Goal: Book appointment/travel/reservation

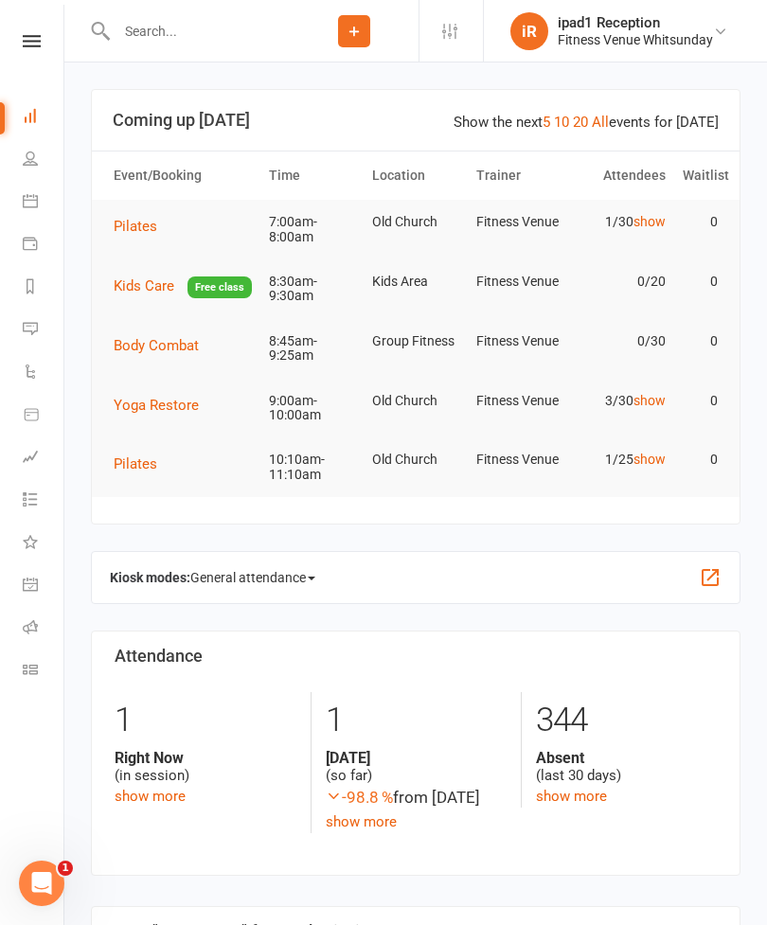
click at [142, 218] on span "Pilates" at bounding box center [136, 226] width 44 height 17
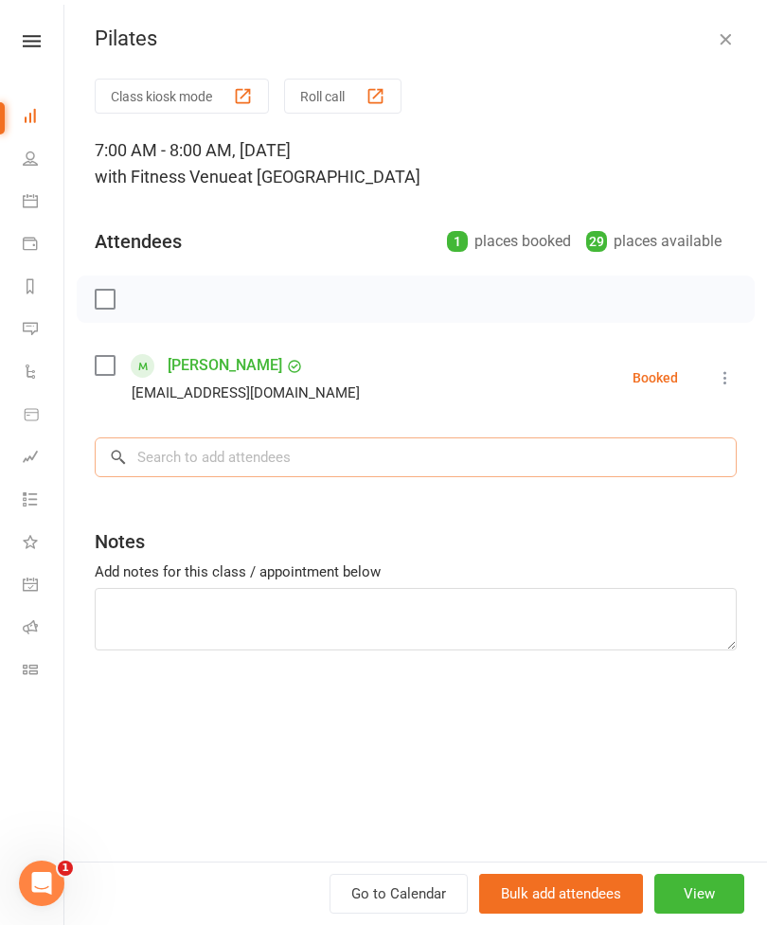
click at [197, 462] on input "search" at bounding box center [416, 457] width 642 height 40
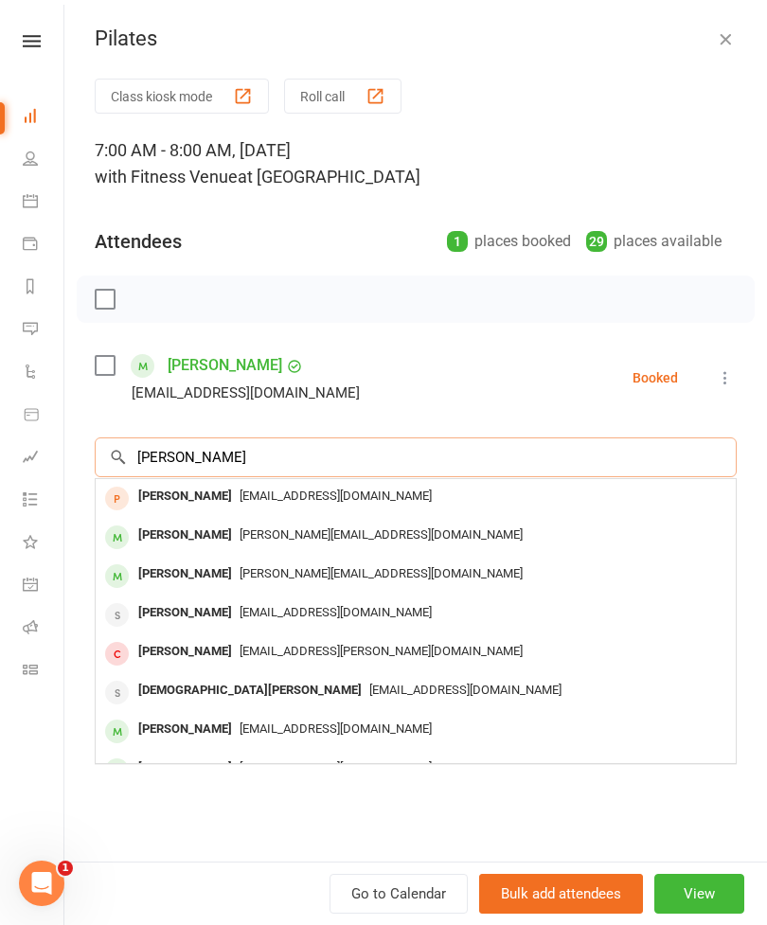
type input "[PERSON_NAME]"
click at [202, 535] on div "[PERSON_NAME]" at bounding box center [185, 535] width 109 height 27
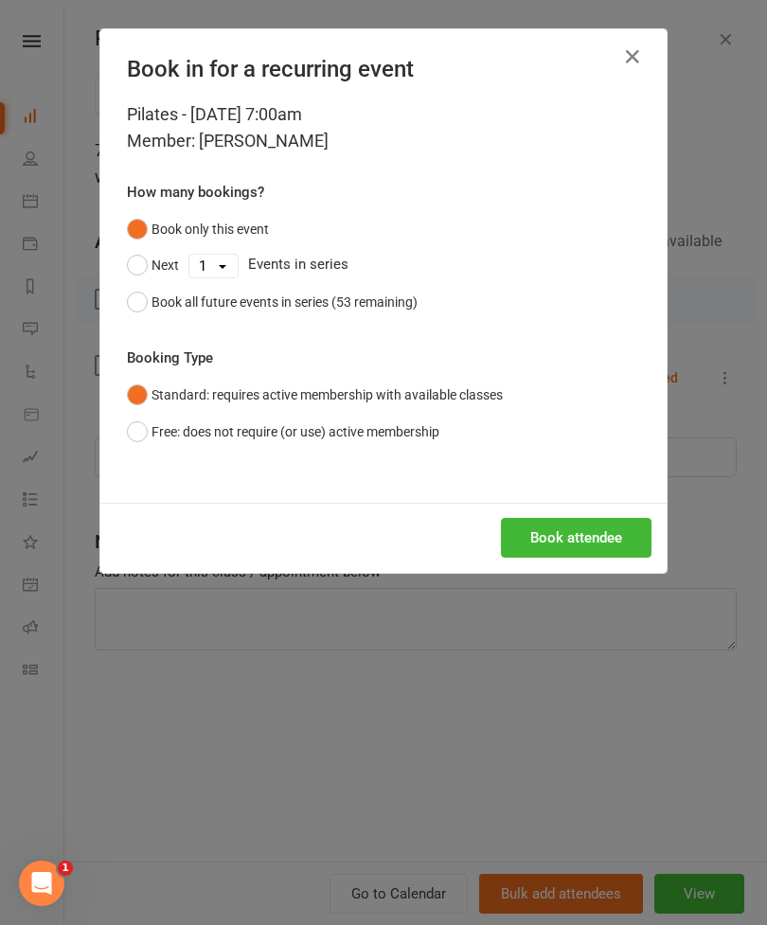
click at [581, 528] on button "Book attendee" at bounding box center [576, 538] width 151 height 40
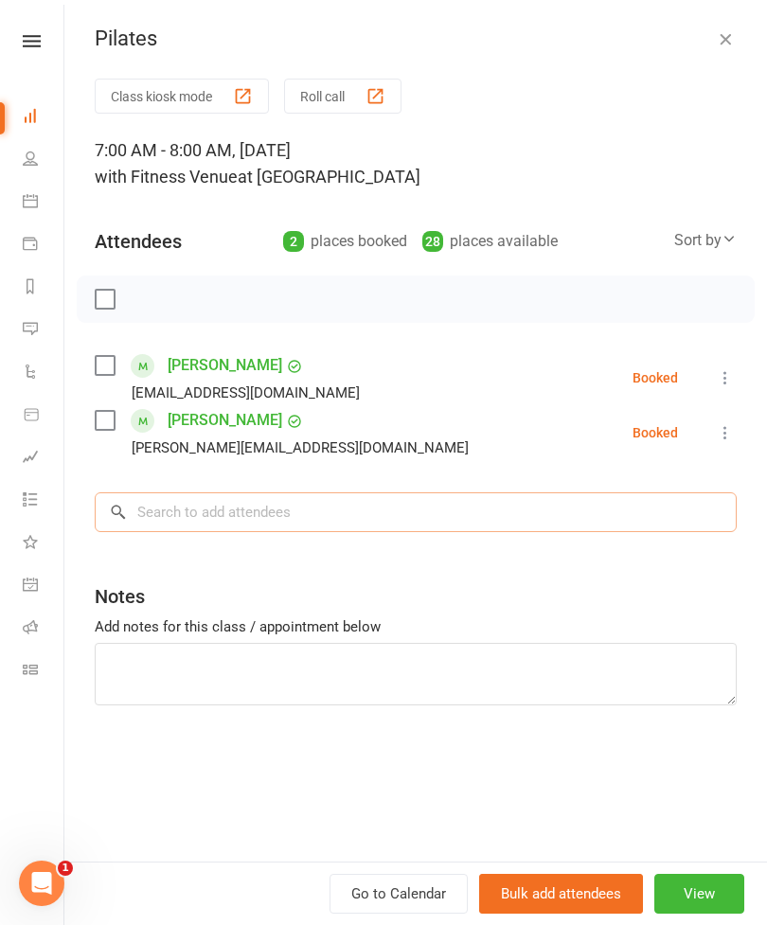
click at [203, 509] on input "search" at bounding box center [416, 512] width 642 height 40
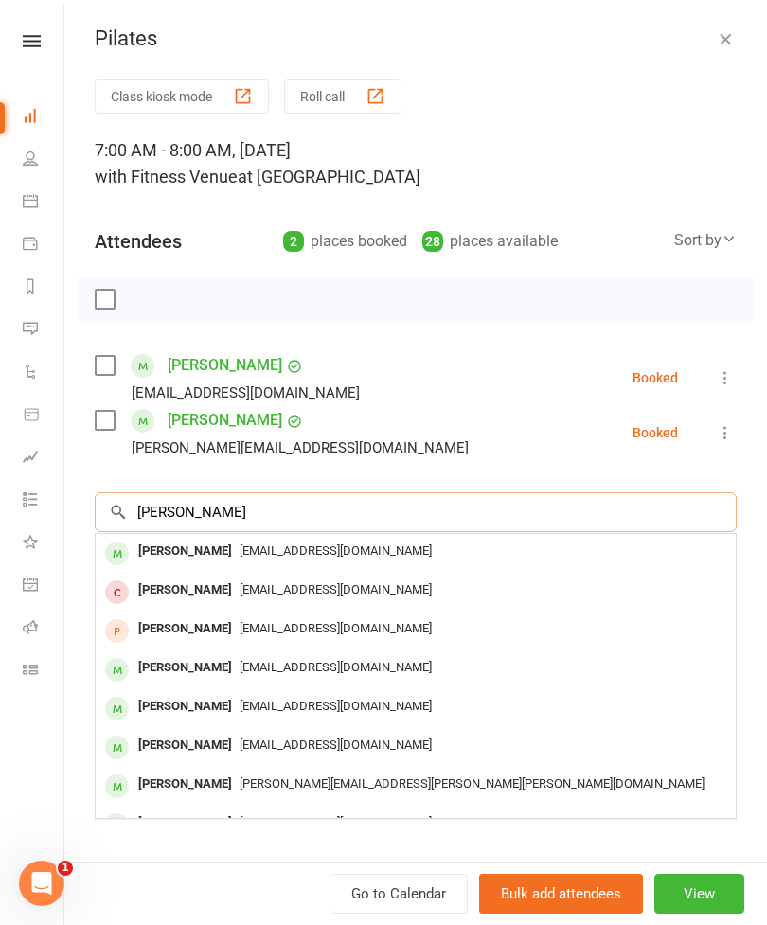
type input "[PERSON_NAME]"
click at [208, 547] on div "[PERSON_NAME]" at bounding box center [185, 551] width 109 height 27
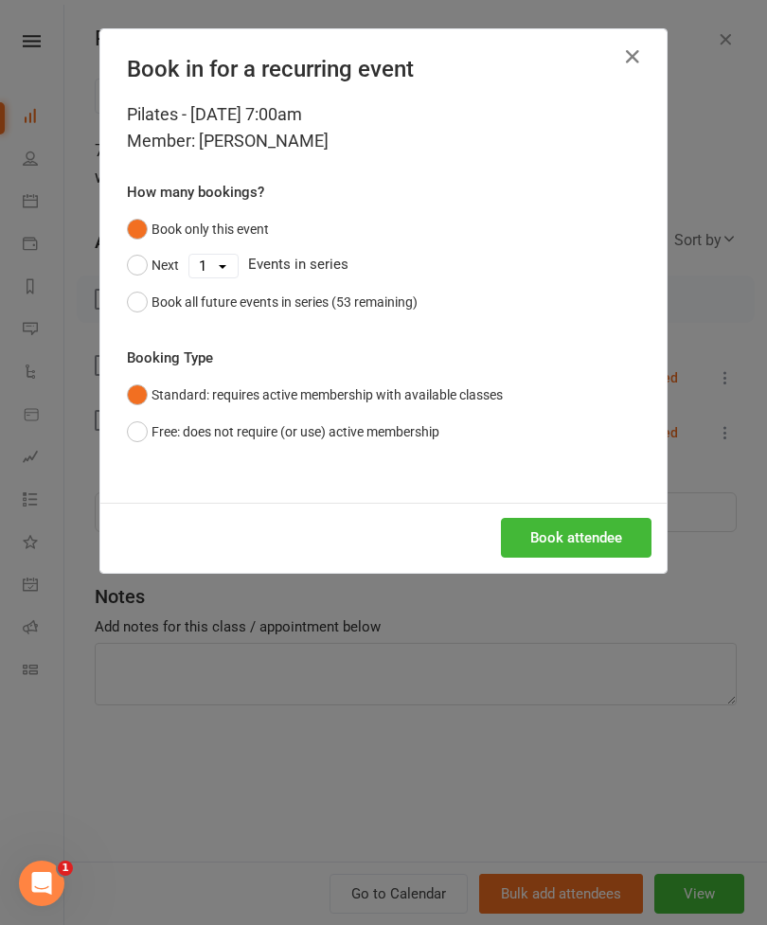
click at [578, 526] on button "Book attendee" at bounding box center [576, 538] width 151 height 40
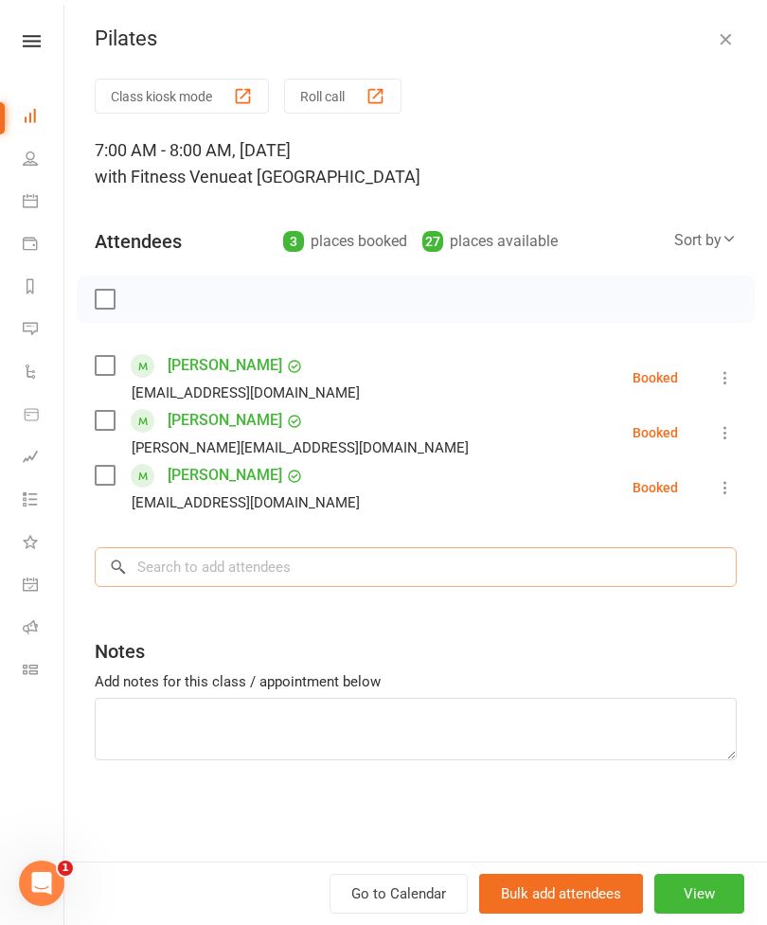
click at [215, 564] on input "search" at bounding box center [416, 567] width 642 height 40
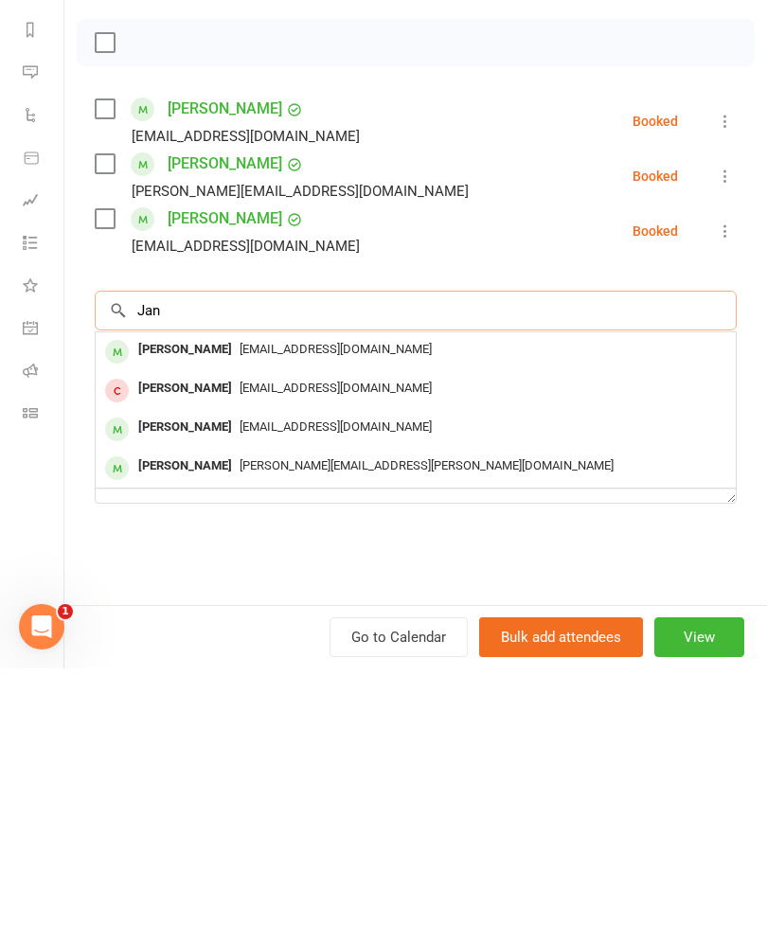
type input "Jan"
click at [205, 593] on div "[PERSON_NAME]" at bounding box center [185, 606] width 109 height 27
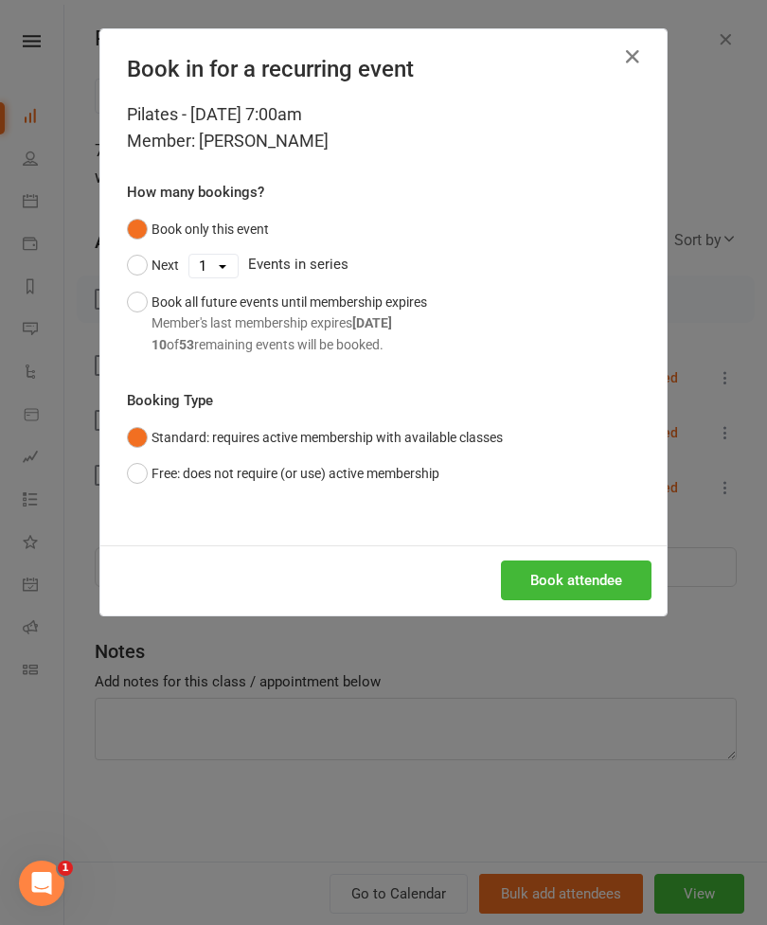
click at [578, 564] on button "Book attendee" at bounding box center [576, 581] width 151 height 40
